Goal: Task Accomplishment & Management: Use online tool/utility

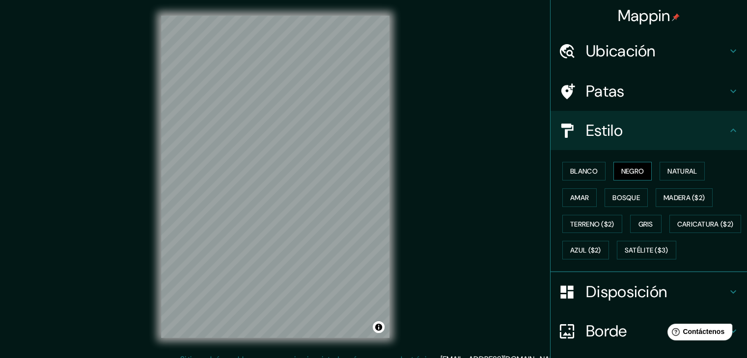
click at [627, 173] on font "Negro" at bounding box center [632, 171] width 23 height 9
click at [590, 173] on font "Blanco" at bounding box center [583, 171] width 27 height 9
click at [676, 167] on font "Natural" at bounding box center [681, 171] width 29 height 9
click at [632, 171] on font "Negro" at bounding box center [632, 171] width 23 height 9
click at [575, 195] on font "Amar" at bounding box center [579, 197] width 19 height 9
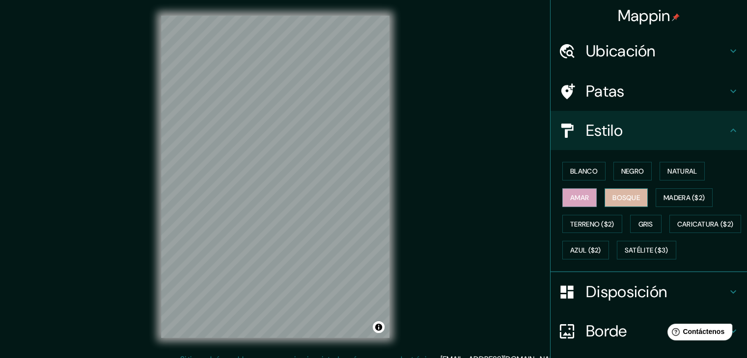
click at [628, 199] on font "Bosque" at bounding box center [625, 197] width 27 height 9
click at [573, 222] on font "Terreno ($2)" at bounding box center [592, 224] width 44 height 9
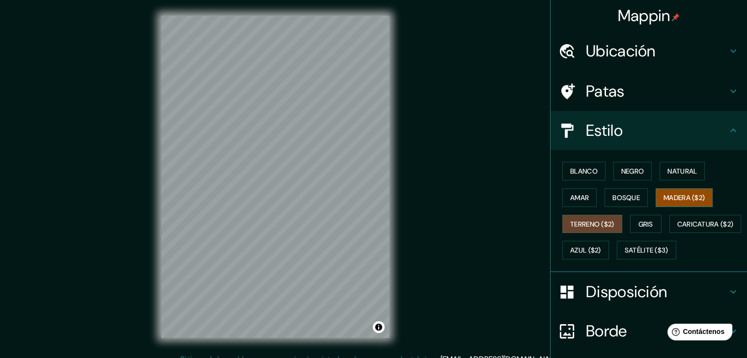
click at [674, 189] on button "Madera ($2)" at bounding box center [683, 197] width 57 height 19
click at [580, 226] on font "Terreno ($2)" at bounding box center [592, 224] width 44 height 9
click at [677, 229] on font "Caricatura ($2)" at bounding box center [705, 224] width 56 height 9
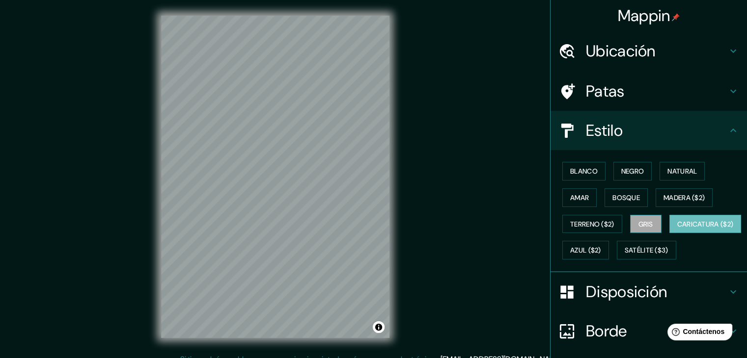
click at [646, 222] on font "Gris" at bounding box center [645, 224] width 15 height 9
click at [609, 250] on button "Azul ($2)" at bounding box center [585, 250] width 47 height 19
click at [677, 229] on font "Caricatura ($2)" at bounding box center [705, 224] width 56 height 9
click at [624, 255] on font "Satélite ($3)" at bounding box center [646, 250] width 44 height 9
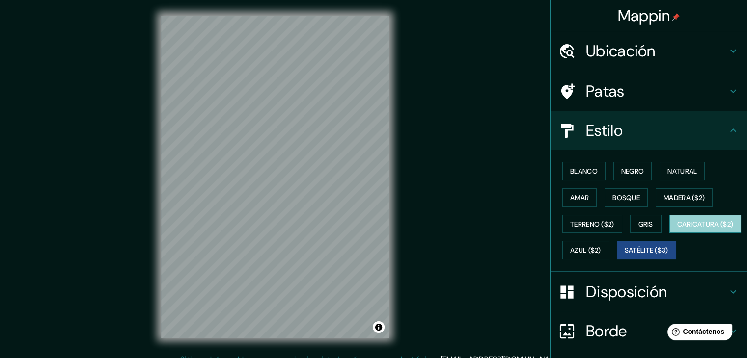
click at [677, 229] on font "Caricatura ($2)" at bounding box center [705, 224] width 56 height 9
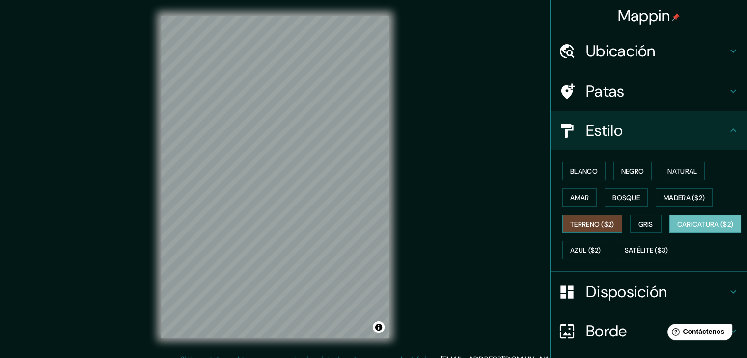
click at [589, 221] on font "Terreno ($2)" at bounding box center [592, 224] width 44 height 9
click at [626, 167] on font "Negro" at bounding box center [632, 171] width 23 height 9
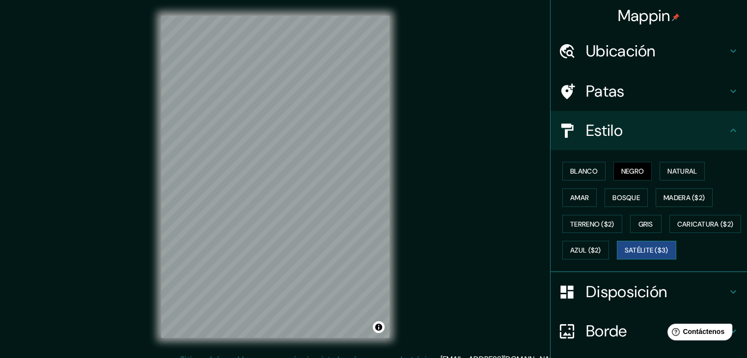
click at [624, 255] on font "Satélite ($3)" at bounding box center [646, 250] width 44 height 9
click at [626, 171] on font "Negro" at bounding box center [632, 171] width 23 height 9
